Goal: Find specific page/section: Find specific page/section

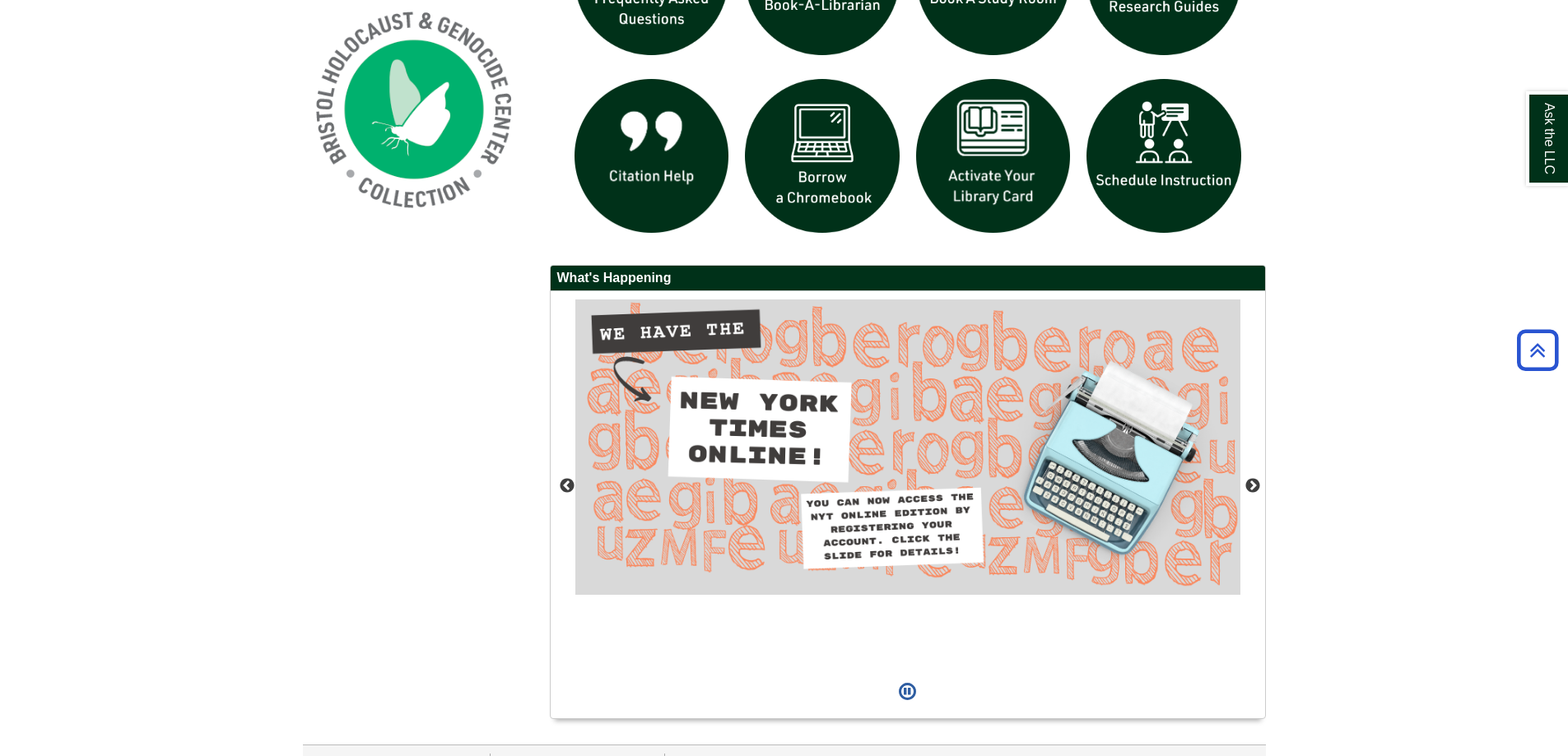
scroll to position [1234, 0]
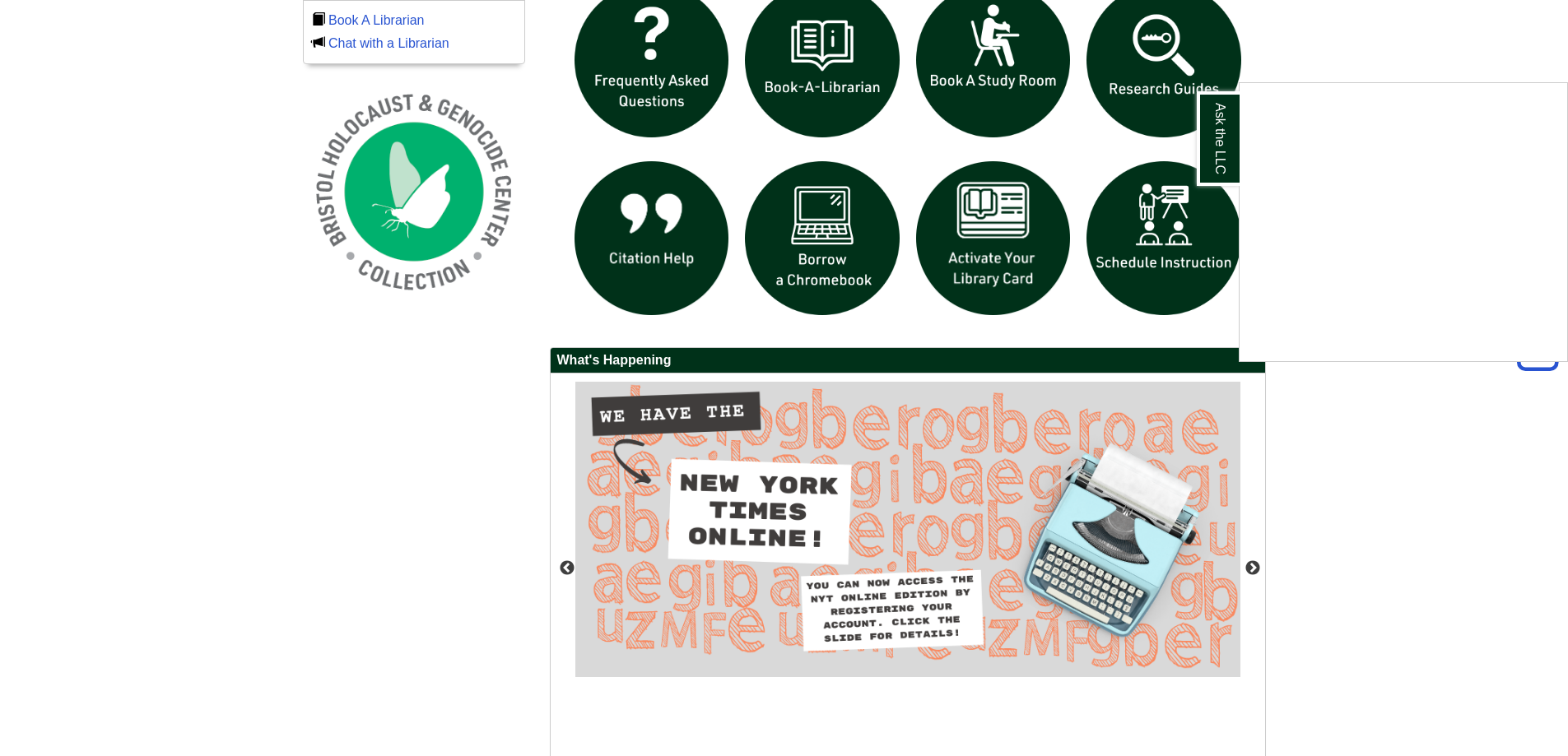
drag, startPoint x: 1279, startPoint y: 65, endPoint x: 1253, endPoint y: 86, distance: 33.4
click at [1279, 66] on div "Ask the LLC" at bounding box center [784, 378] width 1568 height 756
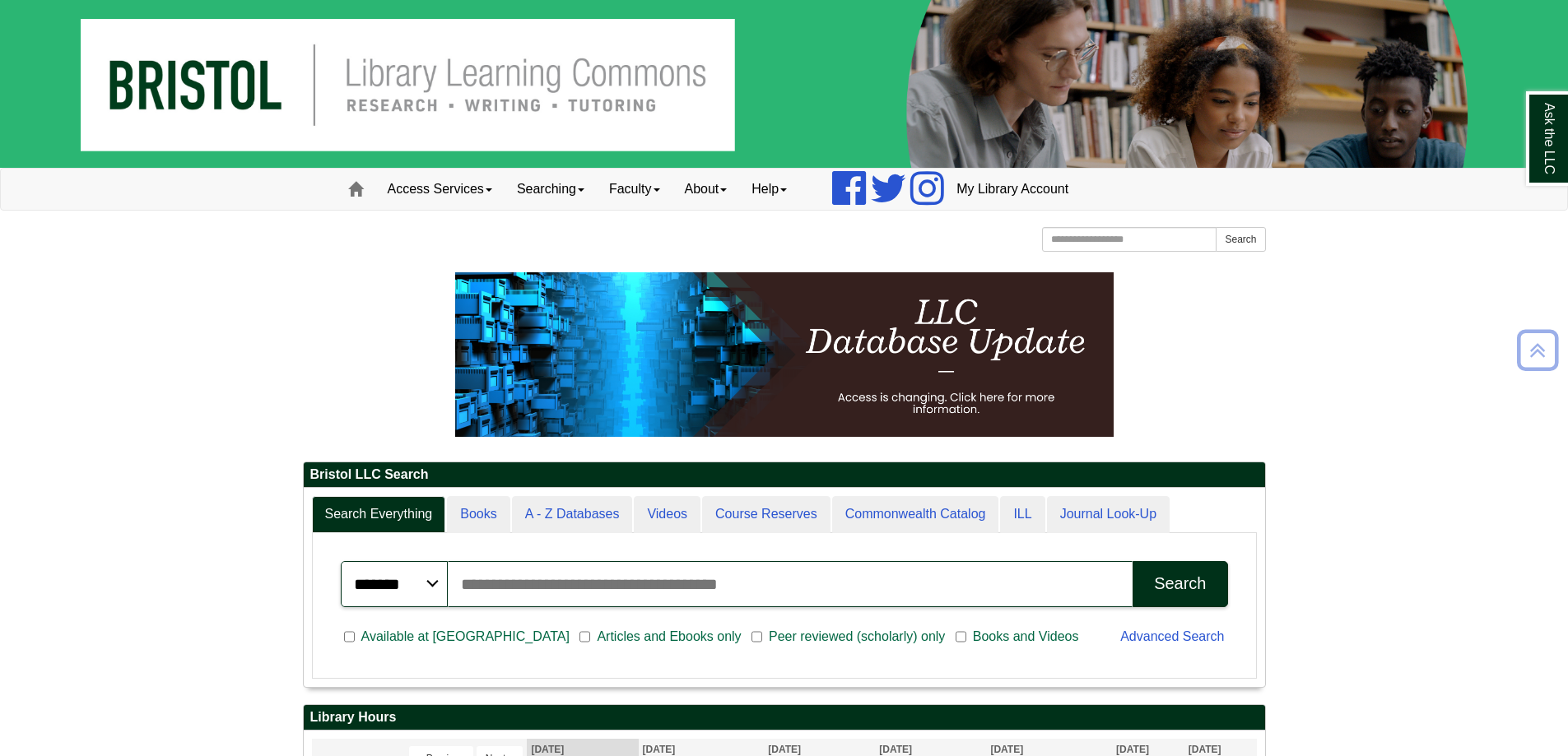
scroll to position [329, 0]
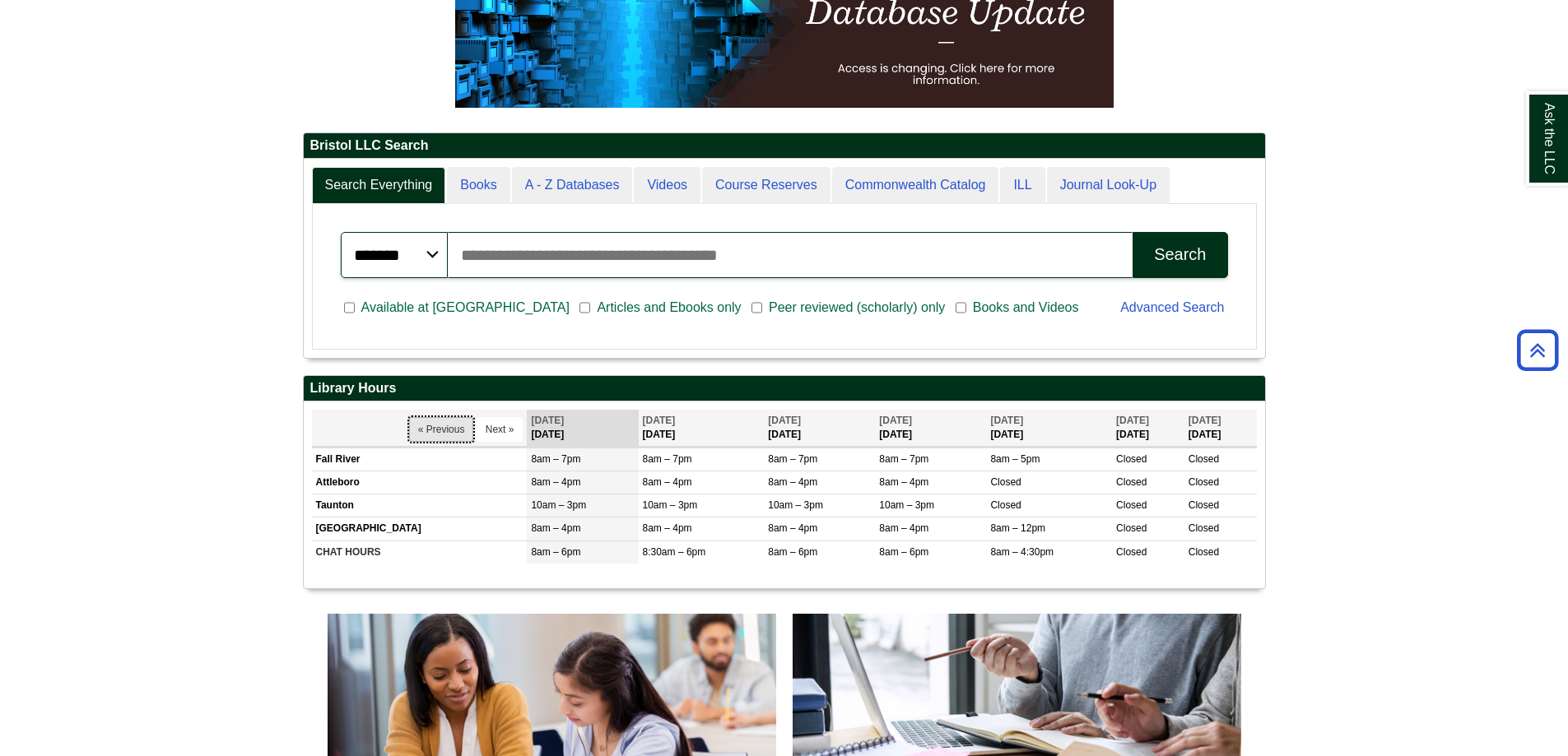
click at [423, 440] on button "« Previous" at bounding box center [442, 429] width 65 height 25
click at [442, 438] on button "« Previous" at bounding box center [442, 429] width 65 height 25
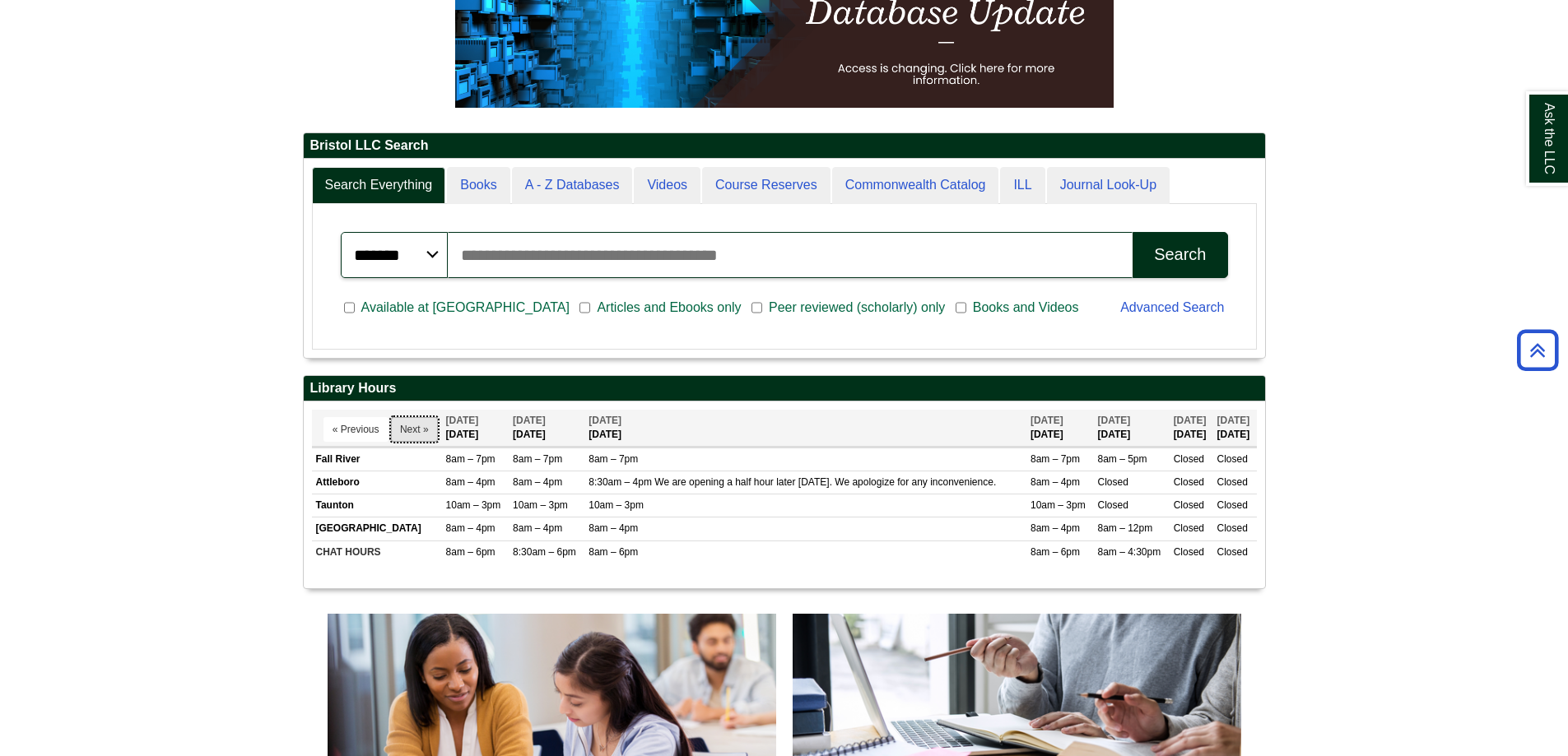
click at [413, 428] on button "Next »" at bounding box center [414, 429] width 47 height 25
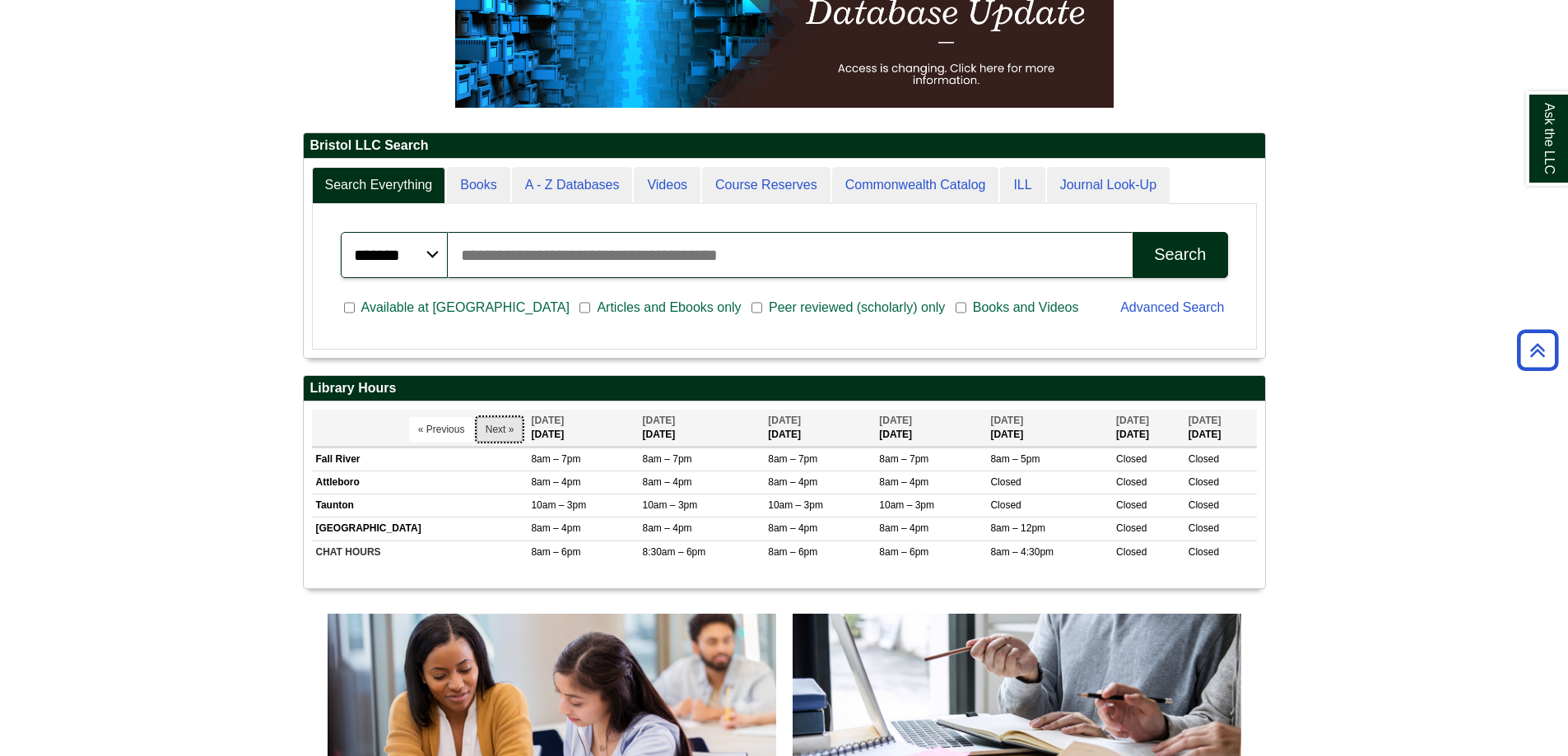
click at [515, 428] on button "Next »" at bounding box center [500, 429] width 47 height 25
click at [506, 429] on button "Next »" at bounding box center [500, 429] width 47 height 25
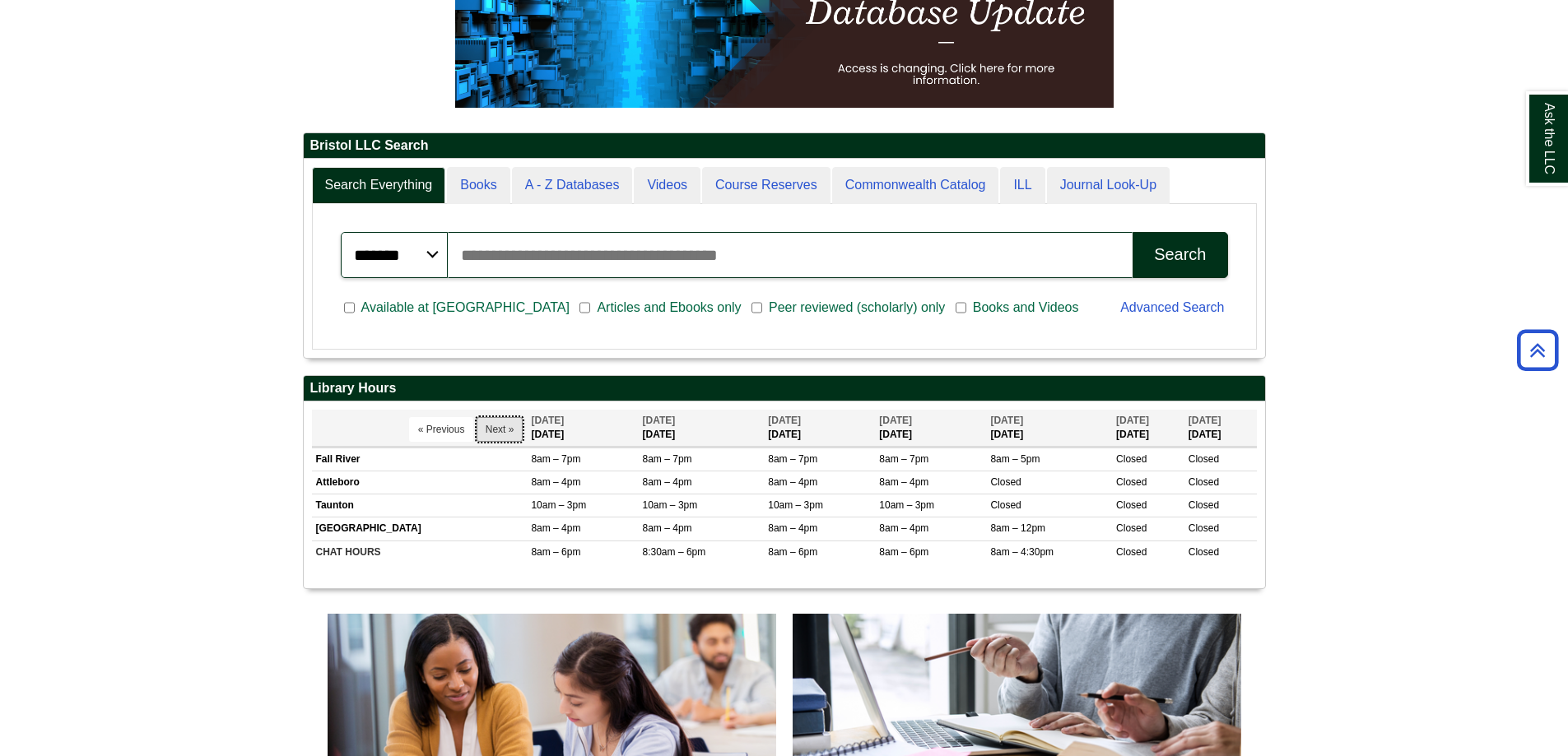
click at [506, 429] on button "Next »" at bounding box center [500, 429] width 47 height 25
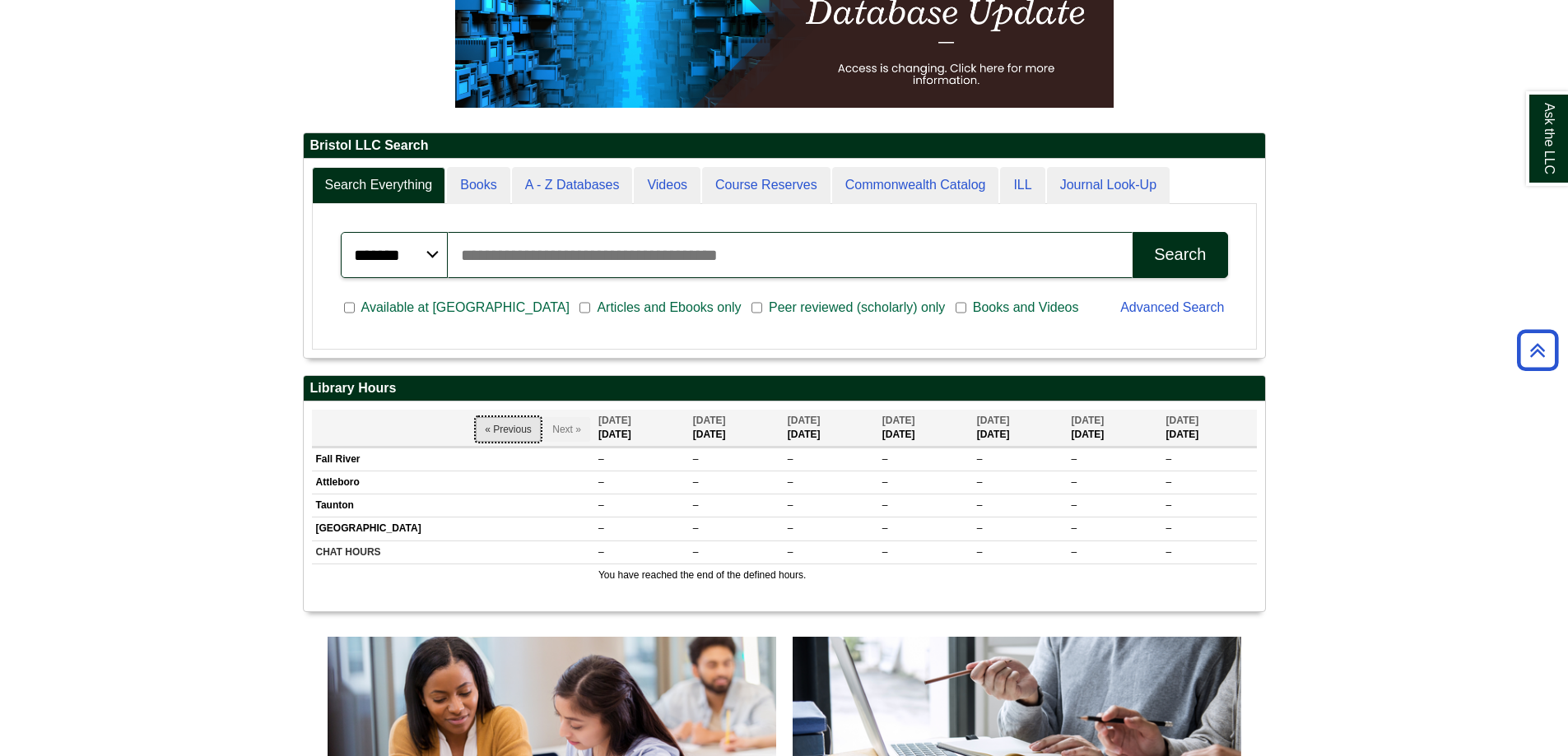
click at [476, 423] on button "« Previous" at bounding box center [508, 429] width 65 height 25
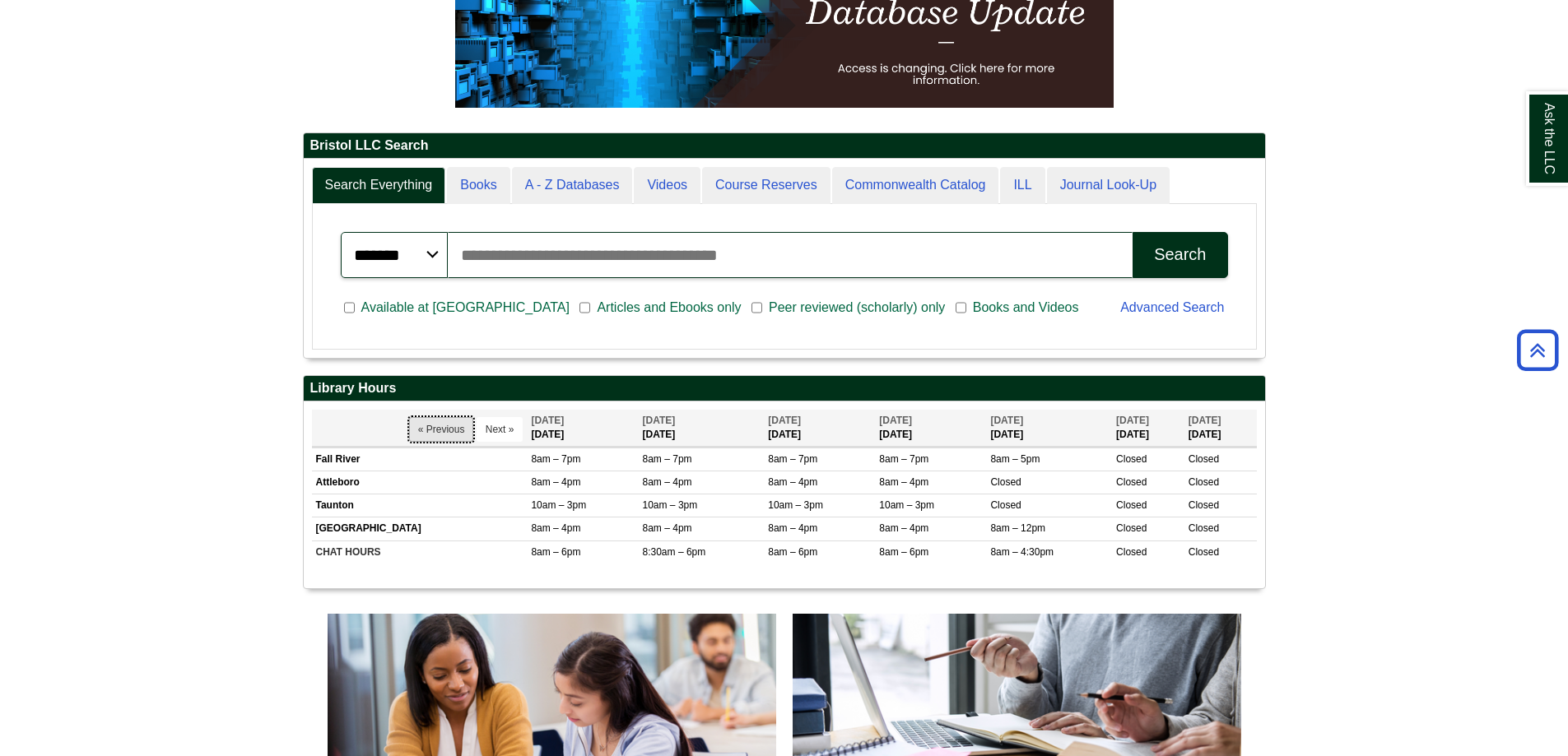
click at [419, 417] on button "« Previous" at bounding box center [442, 429] width 65 height 25
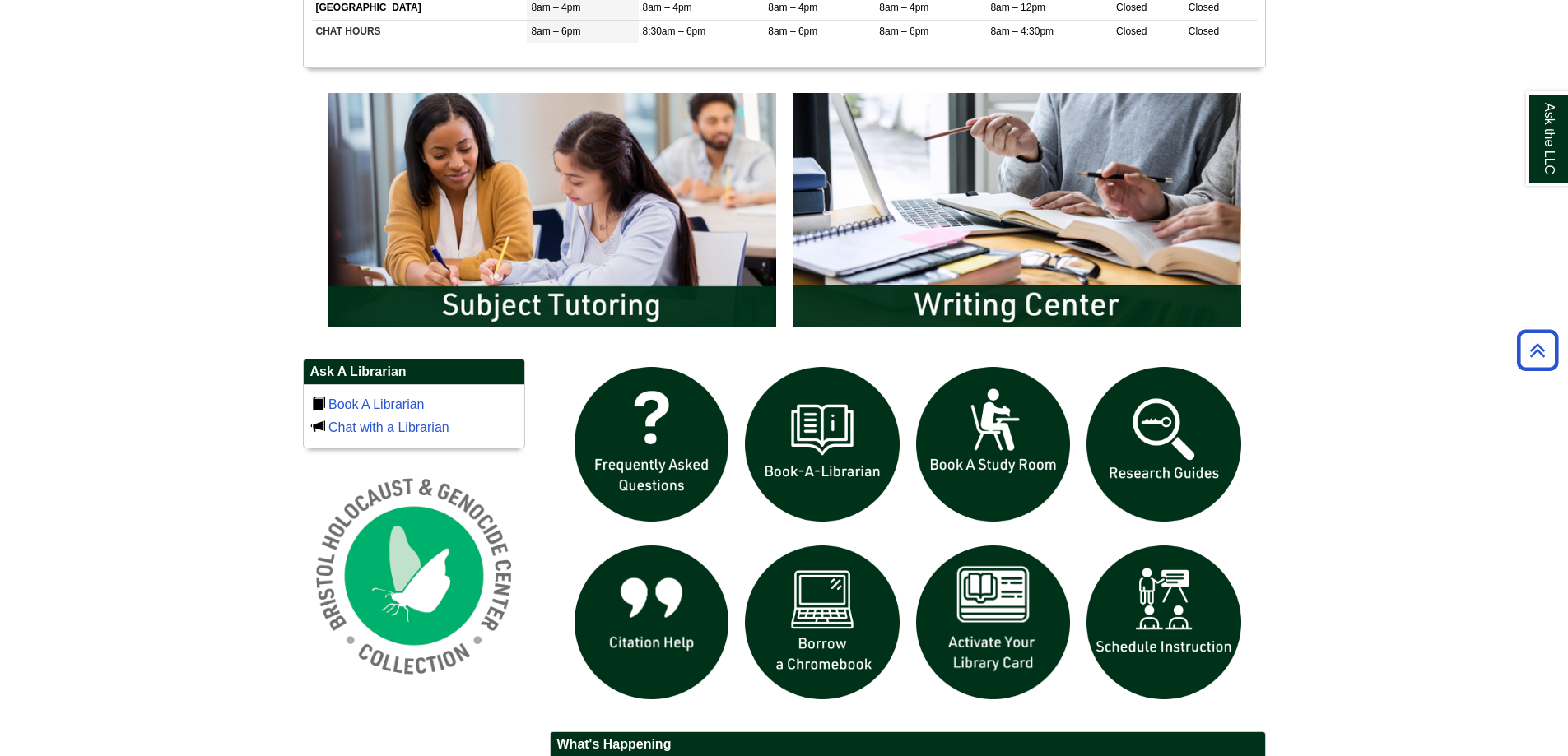
scroll to position [987, 0]
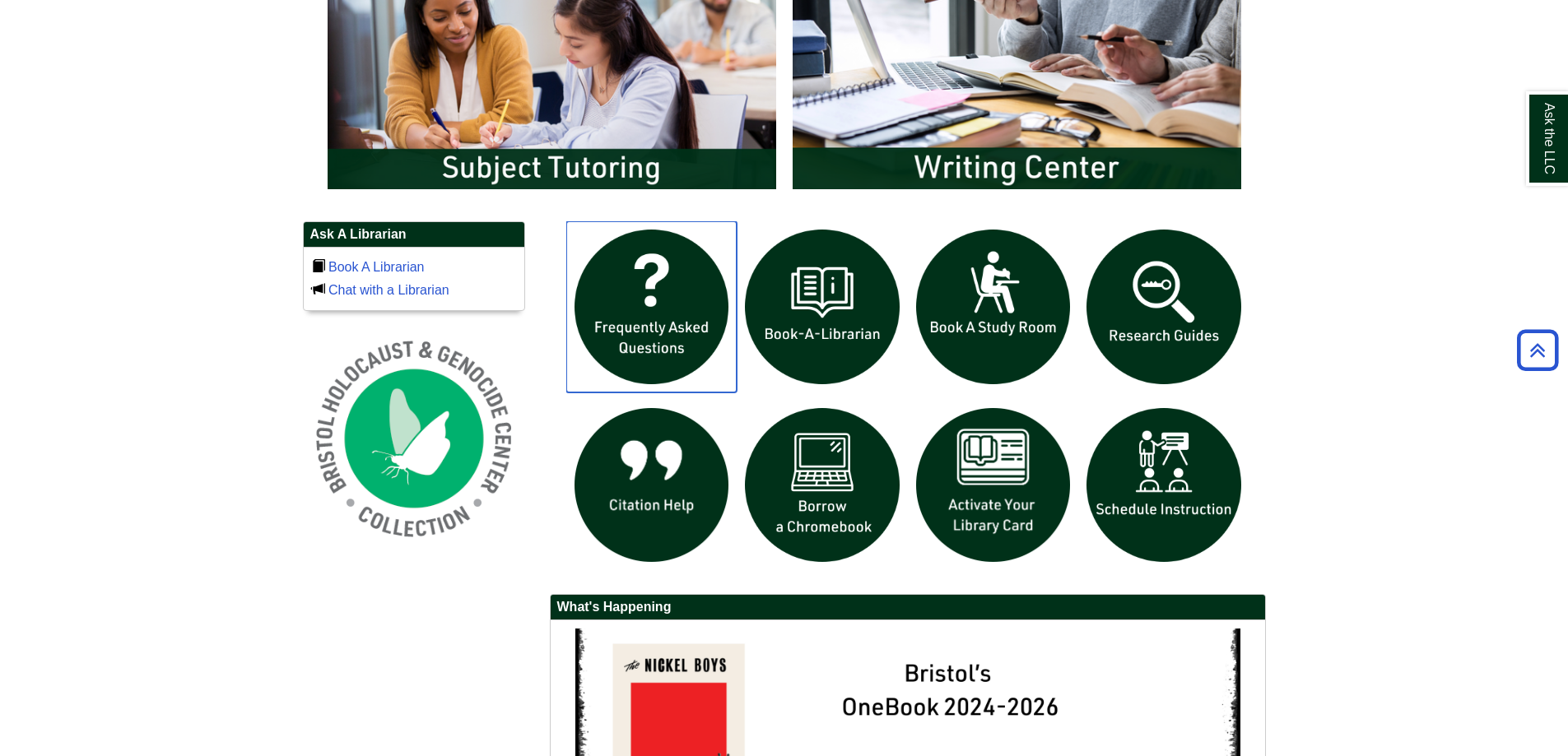
click at [601, 343] on img "slideshow" at bounding box center [652, 307] width 171 height 171
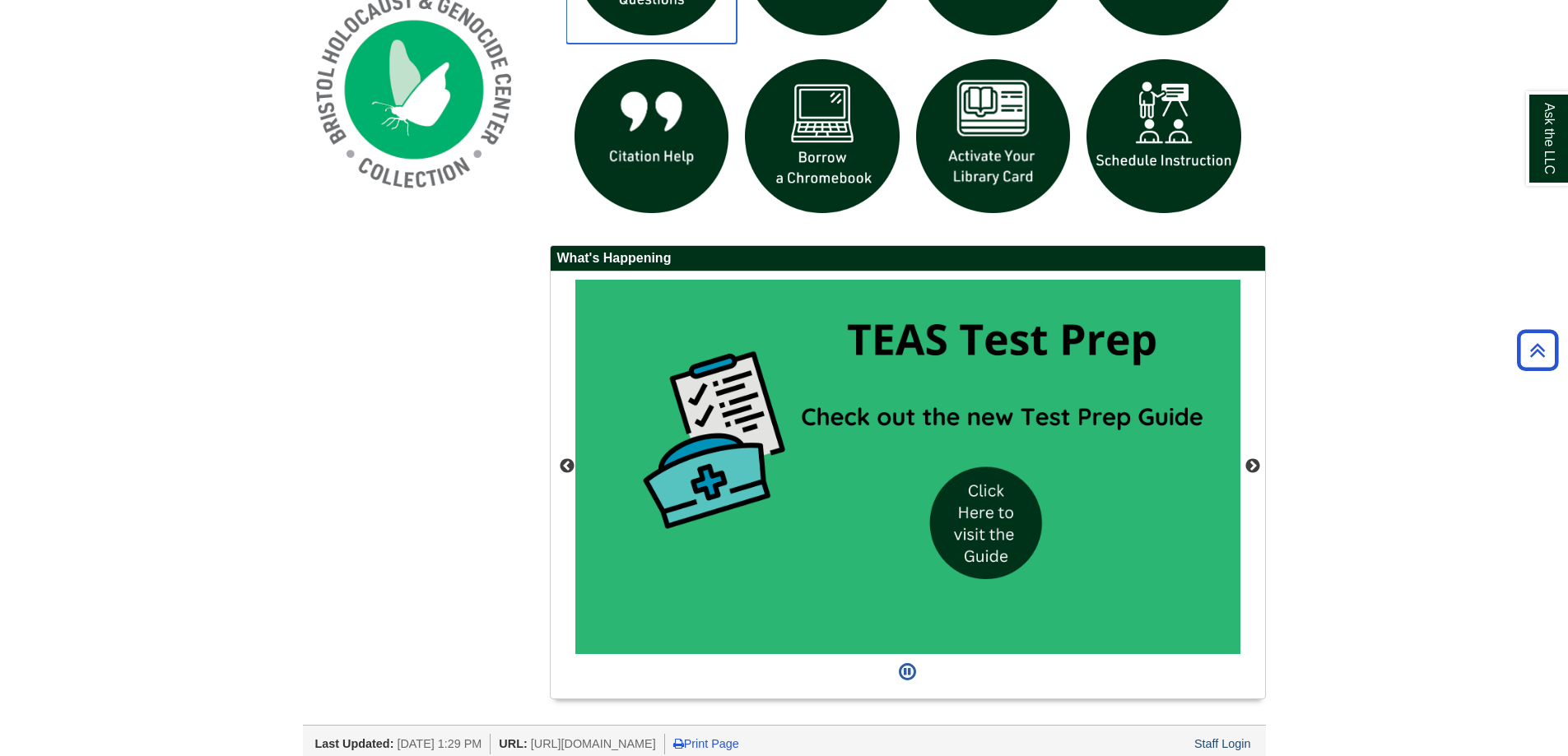
scroll to position [1347, 0]
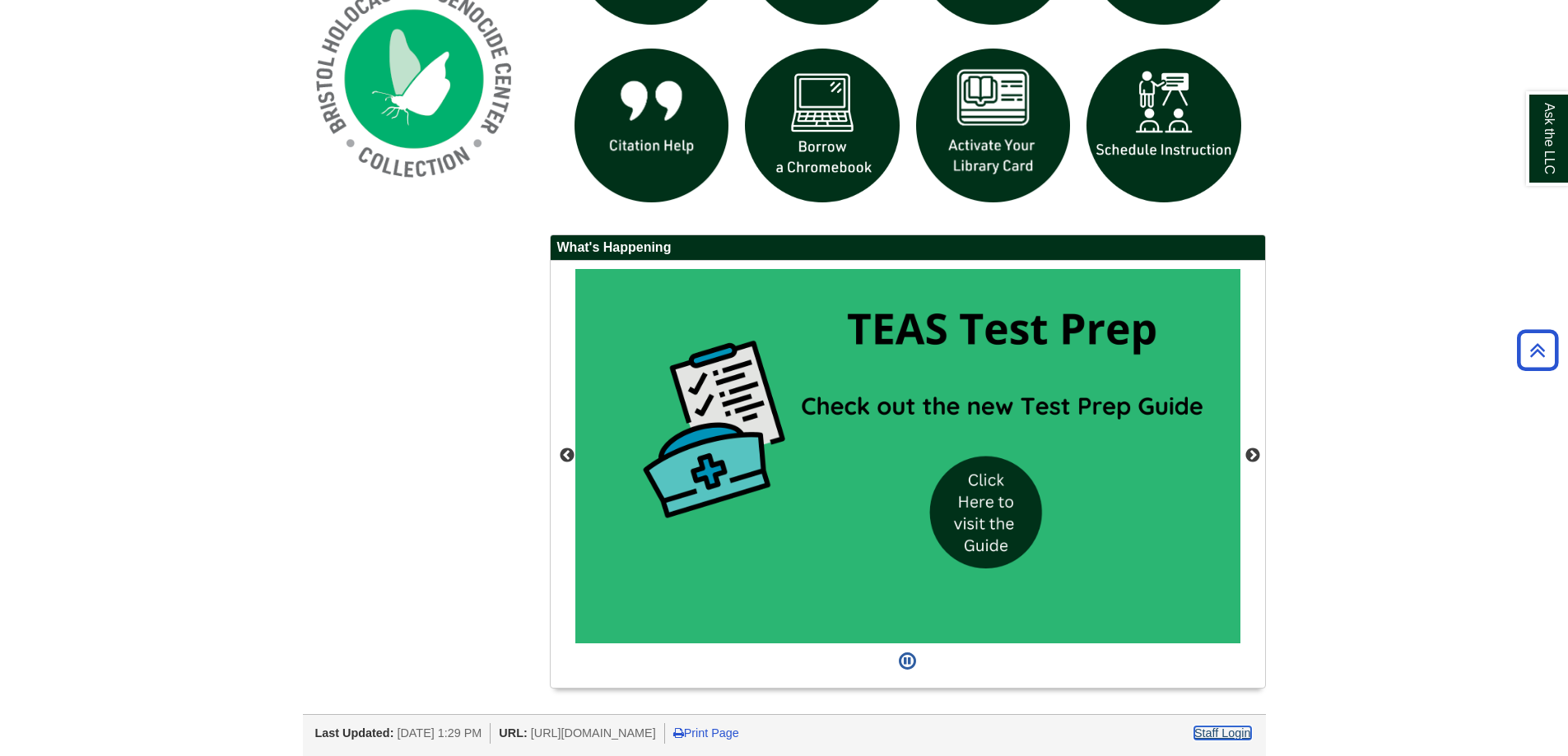
click at [1214, 734] on link "Staff Login" at bounding box center [1223, 733] width 57 height 13
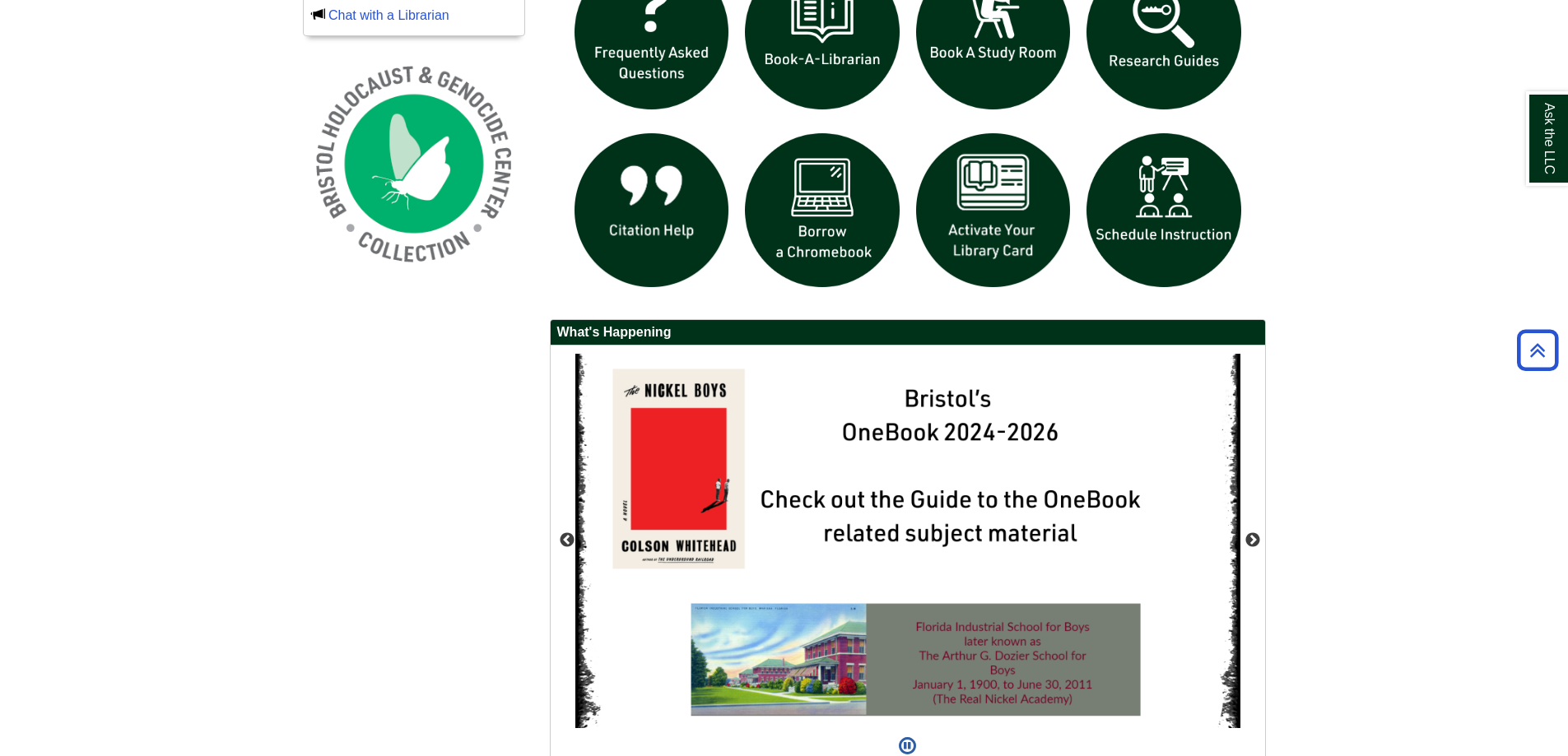
scroll to position [1347, 0]
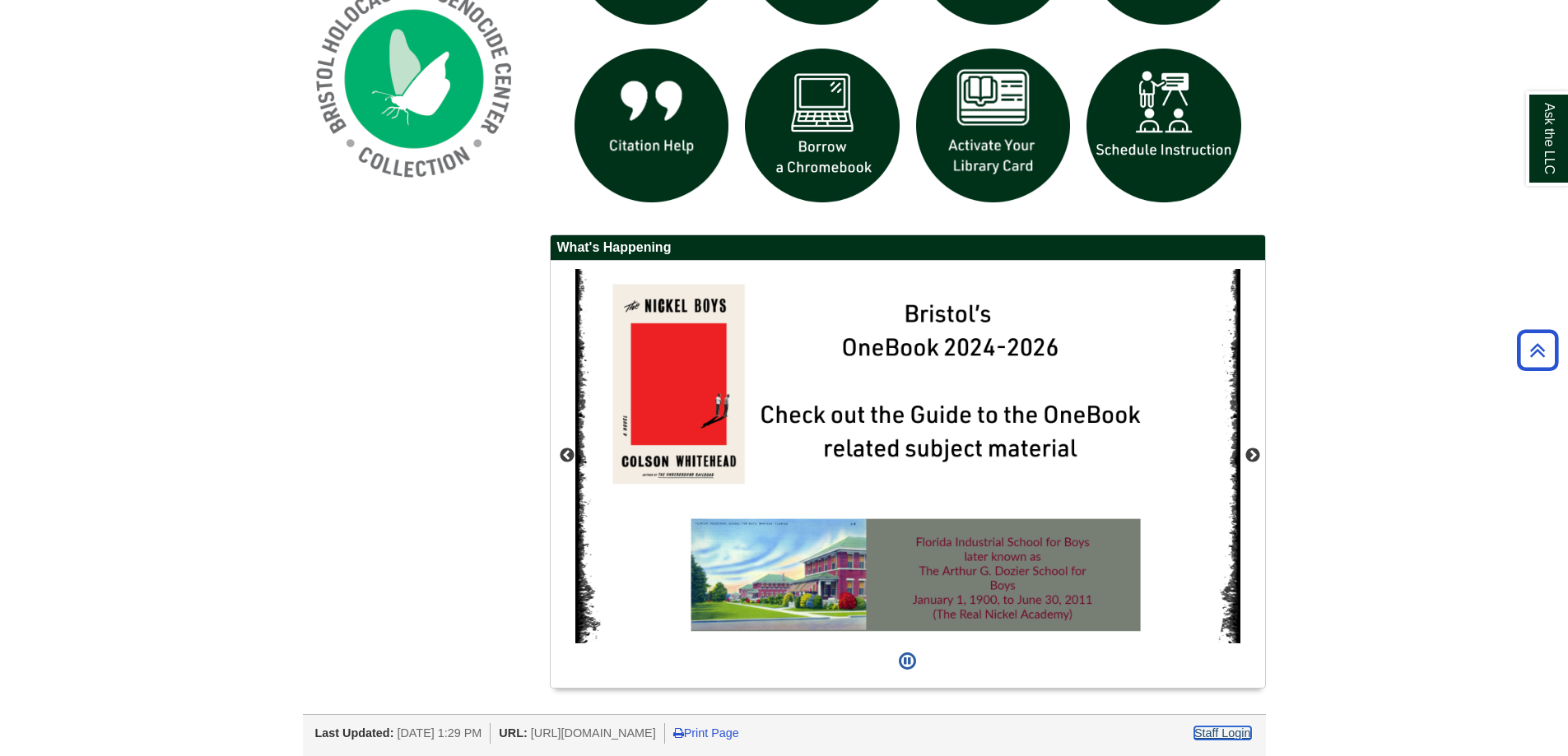
click at [1234, 735] on link "Staff Login" at bounding box center [1223, 733] width 57 height 13
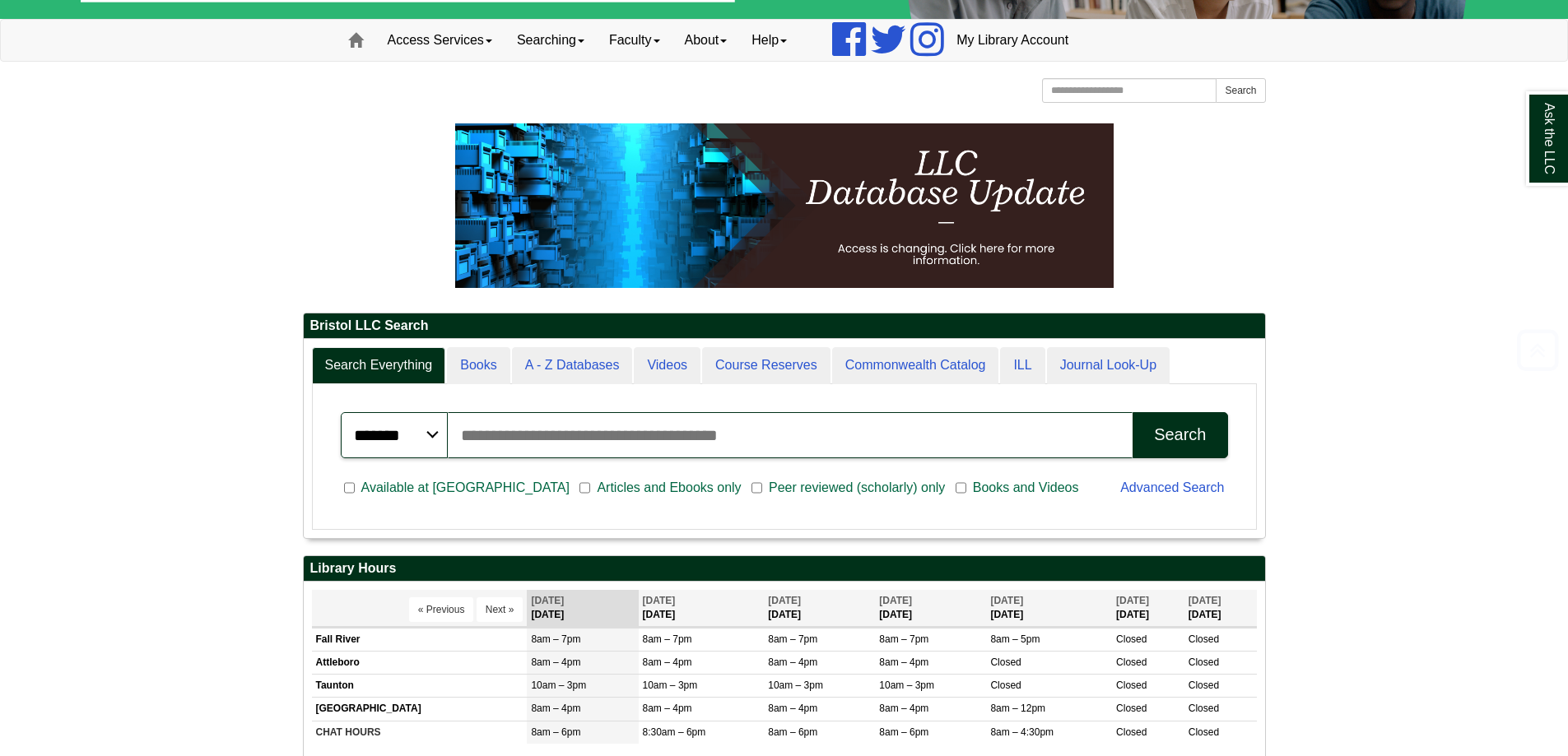
scroll to position [329, 0]
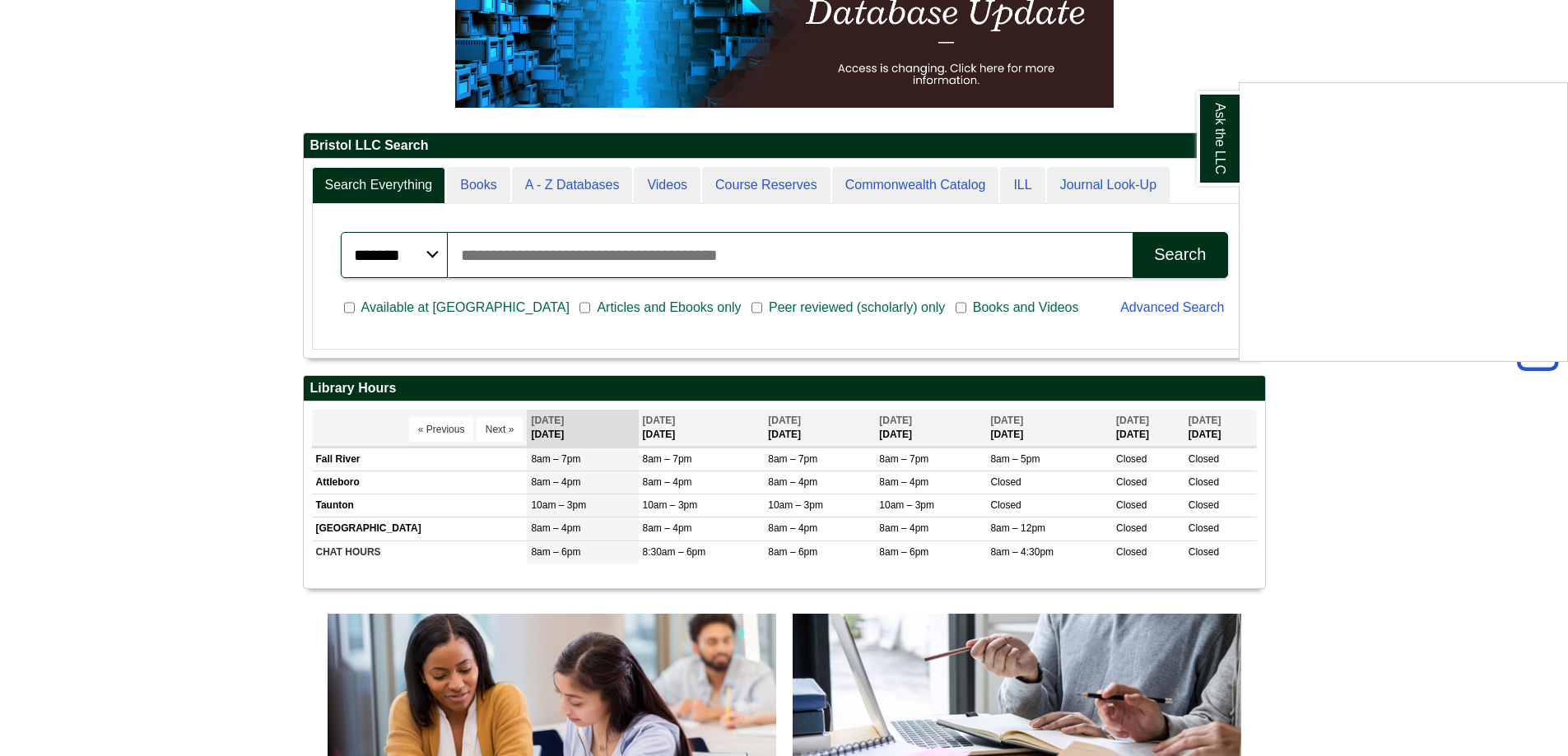
click at [1195, 27] on div "Ask the LLC" at bounding box center [784, 378] width 1568 height 756
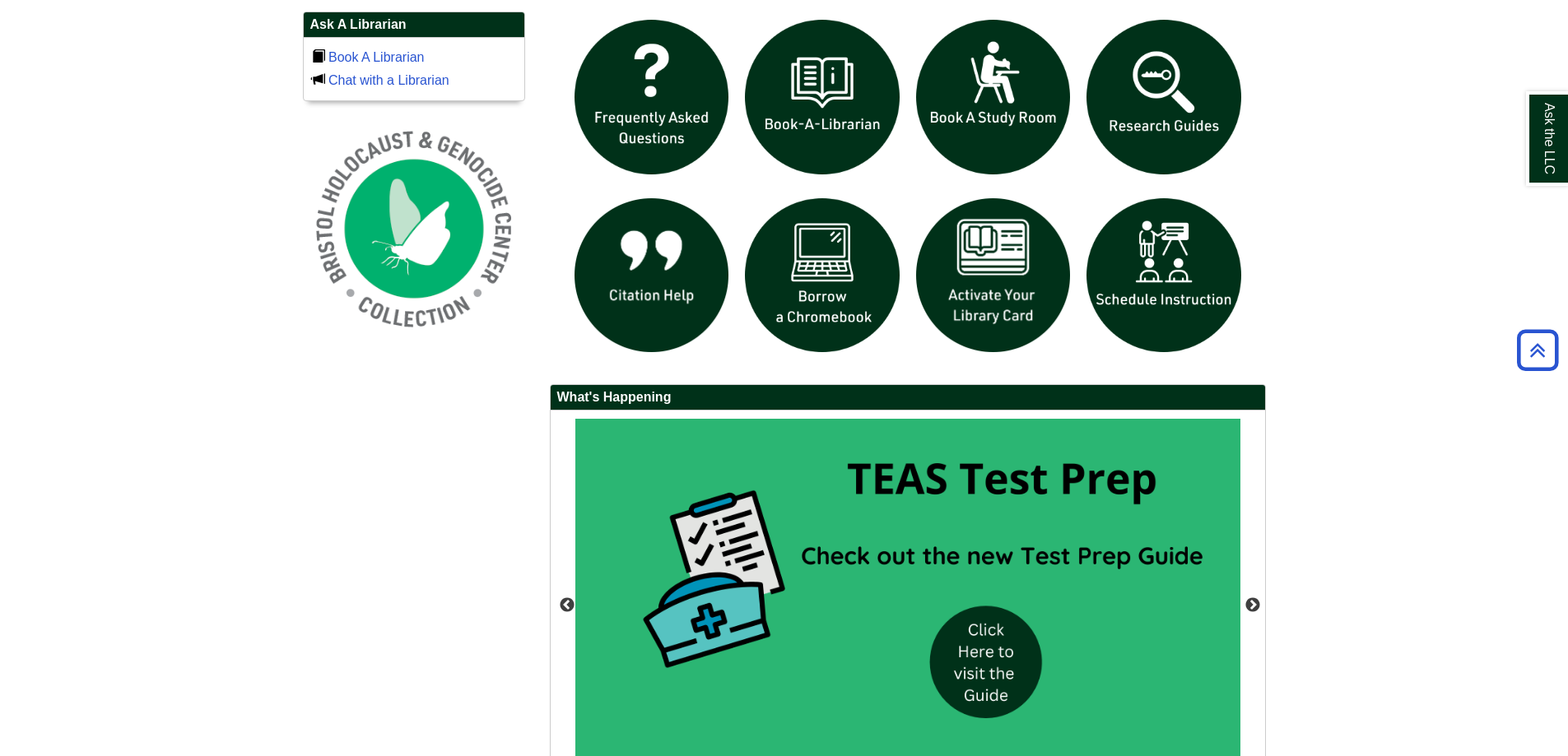
scroll to position [1018, 0]
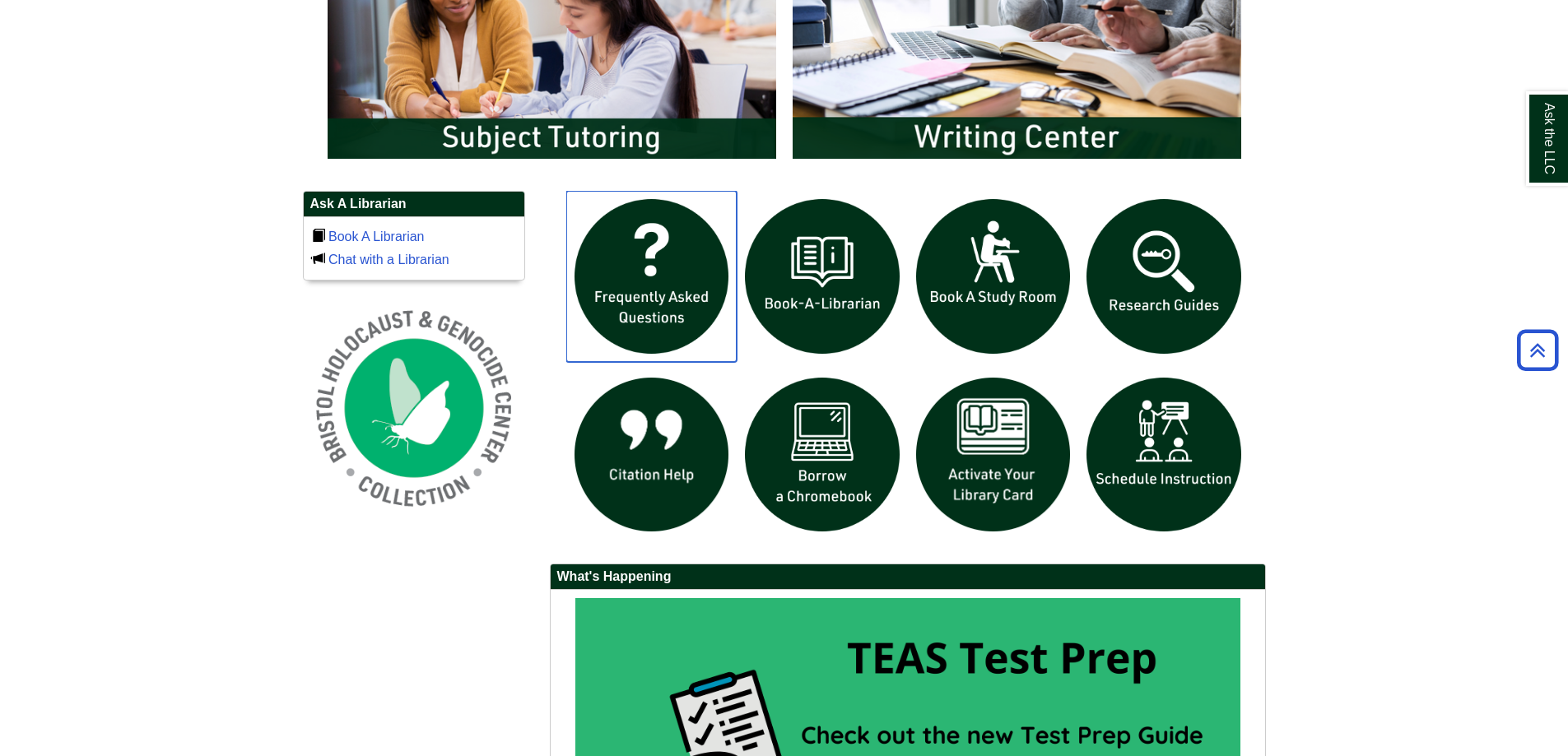
click at [658, 272] on img "slideshow" at bounding box center [652, 277] width 171 height 171
